Goal: Entertainment & Leisure: Consume media (video, audio)

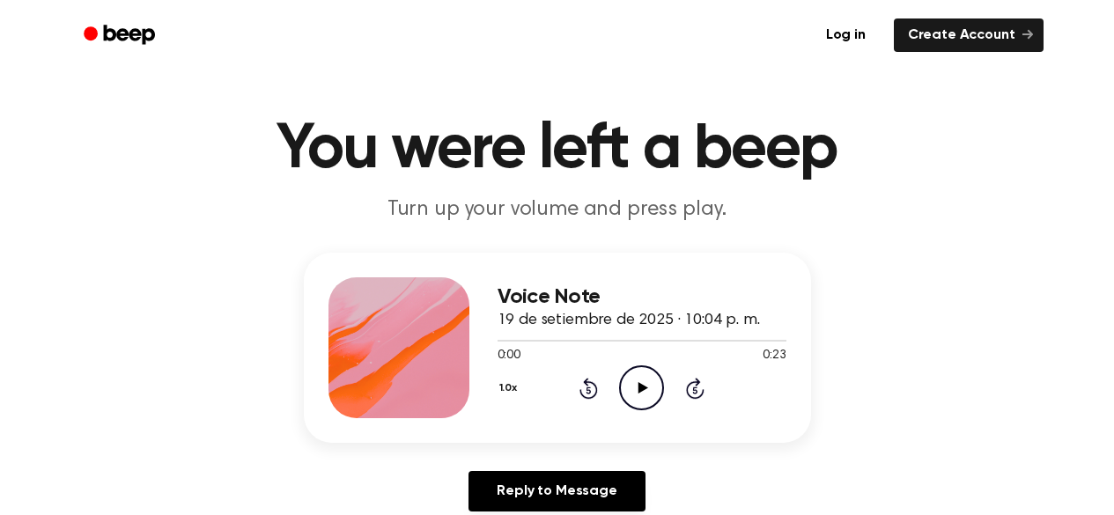
scroll to position [14, 0]
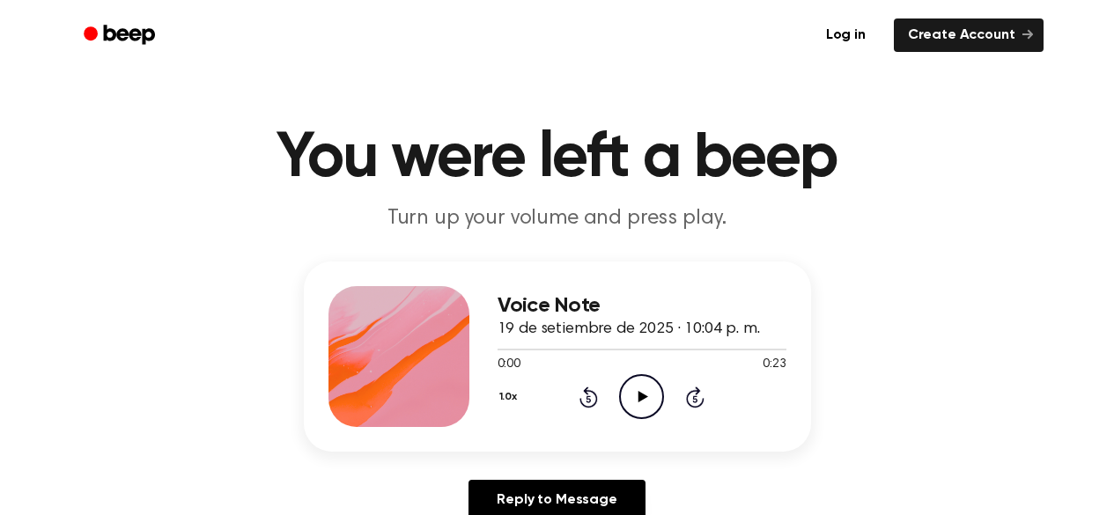
click at [641, 406] on icon "Play Audio" at bounding box center [641, 396] width 45 height 45
click at [583, 399] on icon "Rewind 5 seconds" at bounding box center [588, 397] width 19 height 23
click at [641, 408] on icon "Play Audio" at bounding box center [641, 396] width 45 height 45
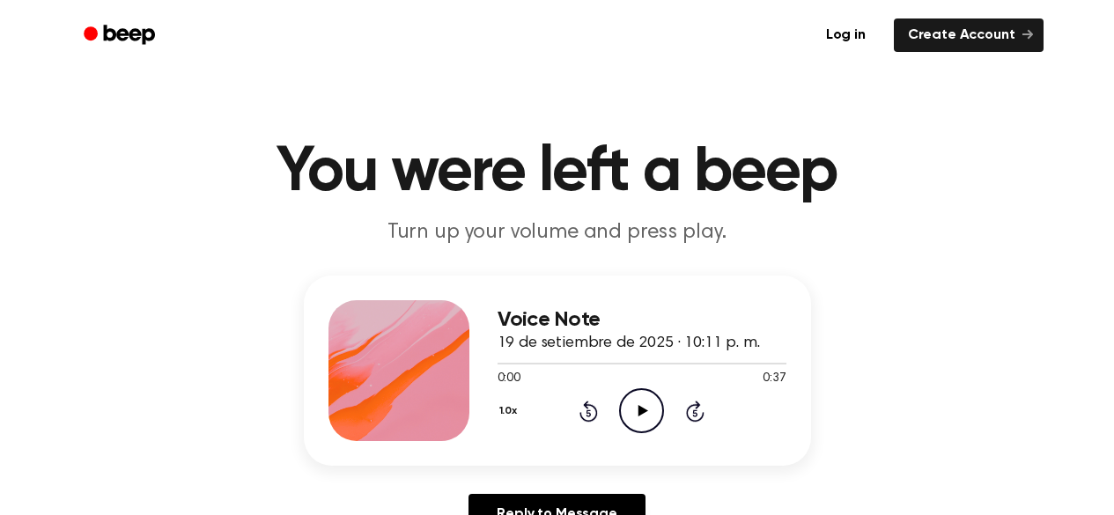
click at [650, 424] on icon "Play Audio" at bounding box center [641, 410] width 45 height 45
click at [583, 410] on icon "Rewind 5 seconds" at bounding box center [588, 411] width 19 height 23
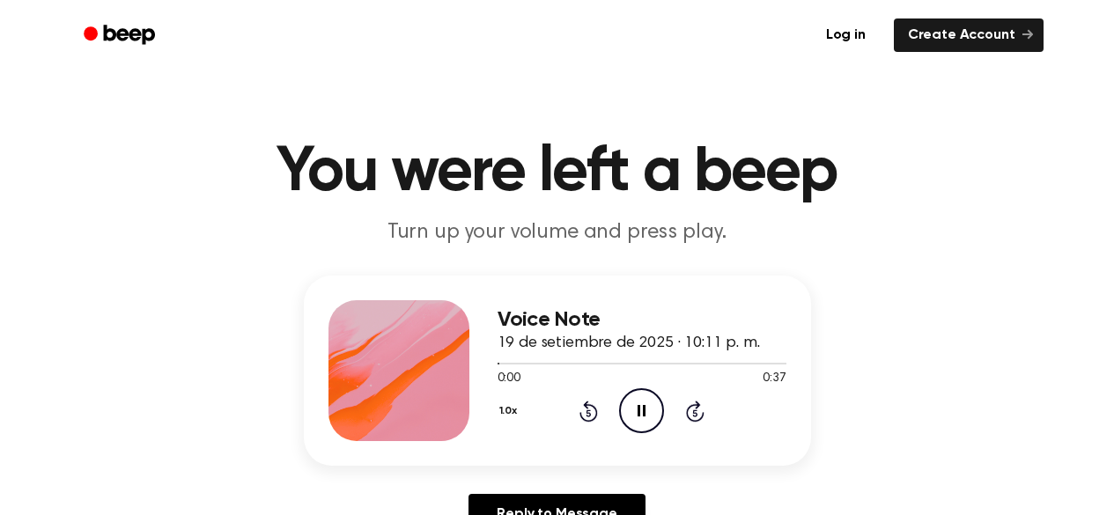
click at [583, 410] on icon "Rewind 5 seconds" at bounding box center [588, 411] width 19 height 23
click at [651, 363] on div at bounding box center [642, 364] width 289 height 2
click at [639, 405] on icon "Play Audio" at bounding box center [641, 410] width 45 height 45
click at [583, 413] on icon "Rewind 5 seconds" at bounding box center [588, 411] width 19 height 23
click at [583, 414] on icon "Rewind 5 seconds" at bounding box center [588, 411] width 19 height 23
